Goal: Navigation & Orientation: Find specific page/section

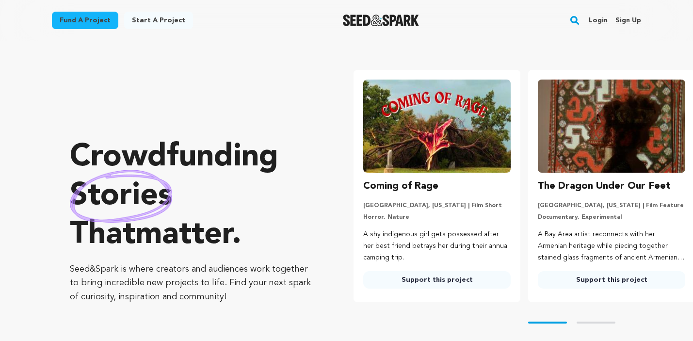
click at [603, 20] on link "Login" at bounding box center [598, 21] width 19 height 16
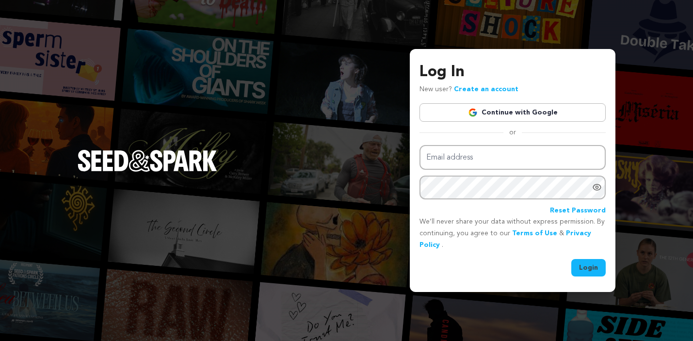
click at [532, 111] on link "Continue with Google" at bounding box center [513, 112] width 186 height 18
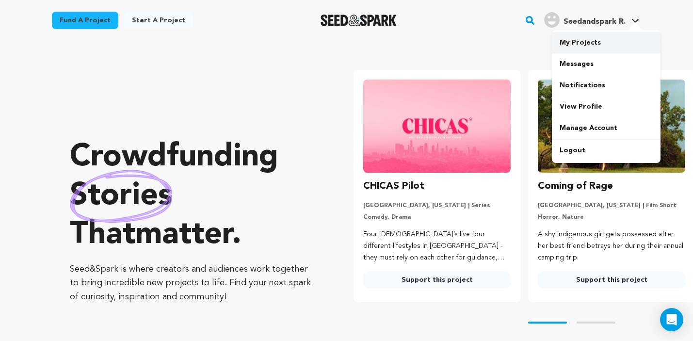
click at [586, 44] on link "My Projects" at bounding box center [606, 42] width 109 height 21
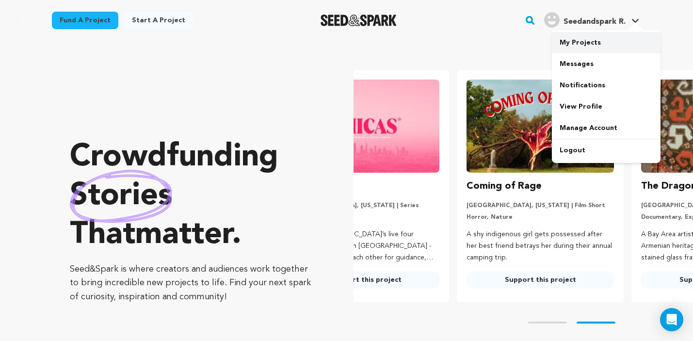
scroll to position [0, 147]
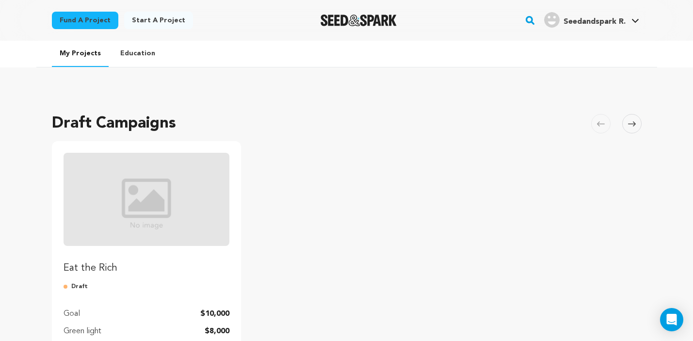
click at [164, 184] on img "Fund Eat the Rich" at bounding box center [147, 199] width 166 height 93
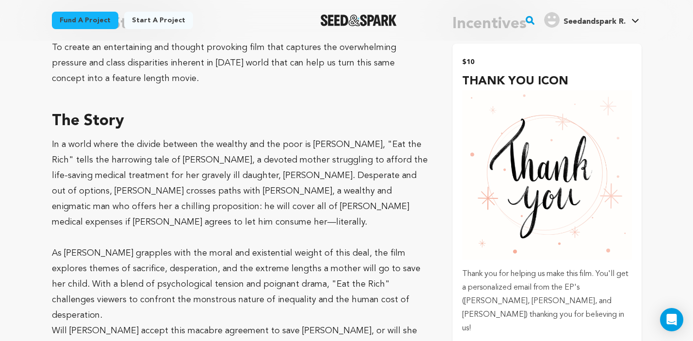
scroll to position [539, 0]
